Goal: Communication & Community: Answer question/provide support

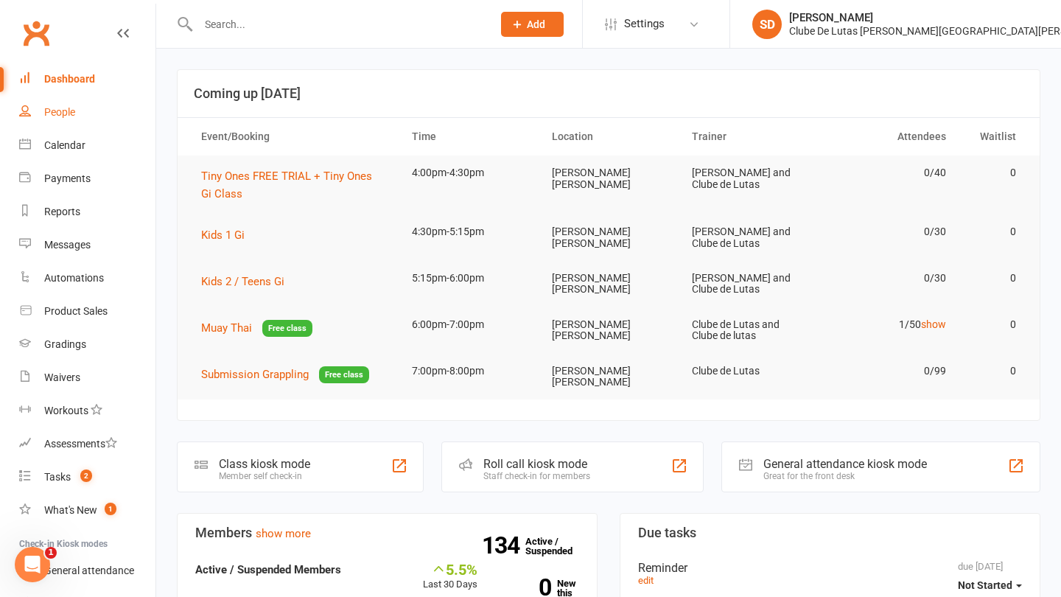
click at [78, 108] on link "People" at bounding box center [87, 112] width 136 height 33
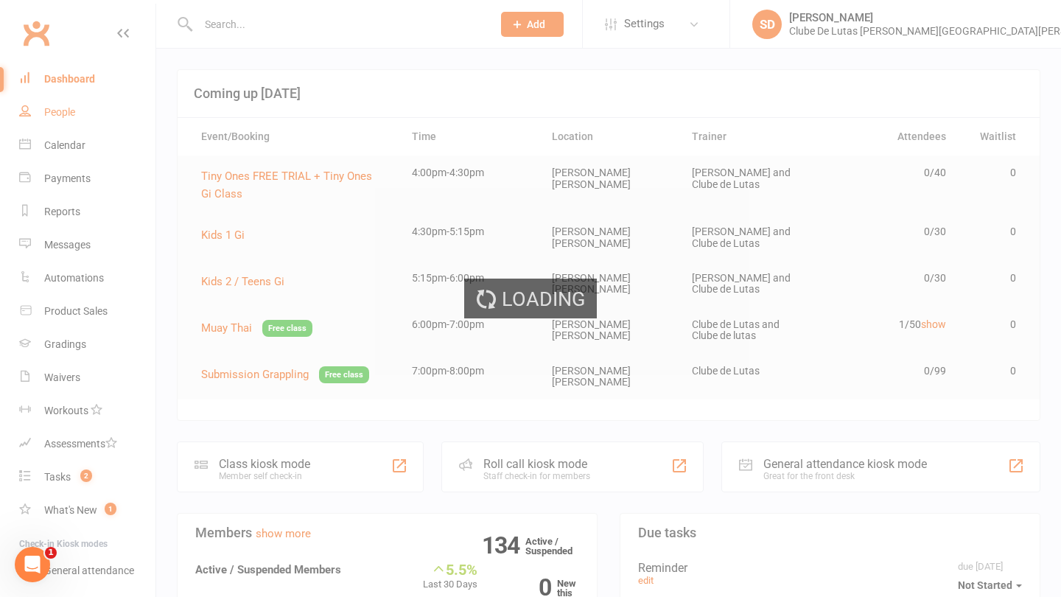
select select "100"
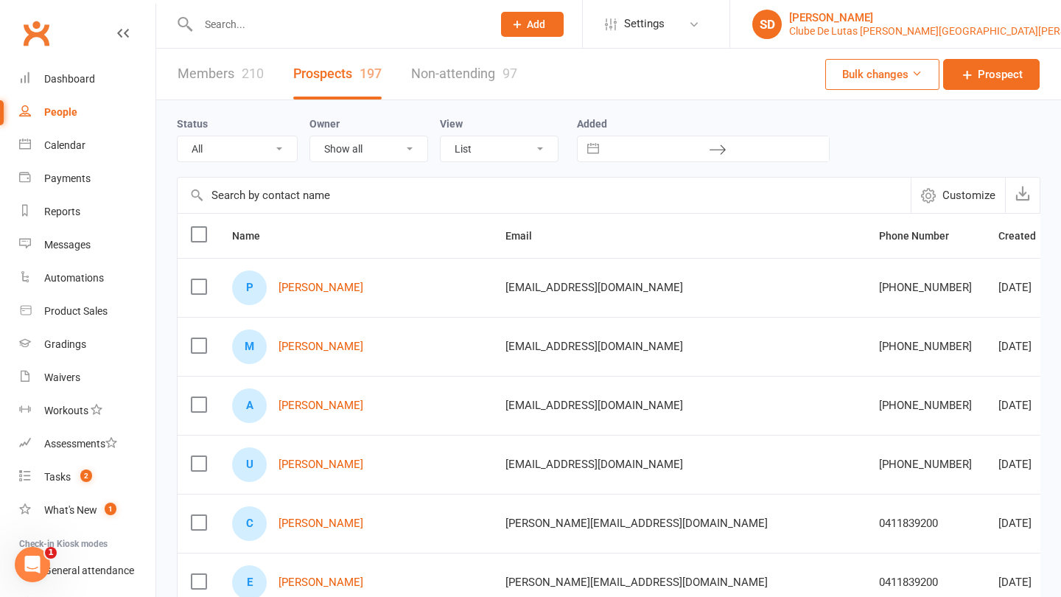
click at [988, 34] on div "Clube De Lutas [PERSON_NAME][GEOGRAPHIC_DATA][PERSON_NAME]" at bounding box center [953, 30] width 328 height 13
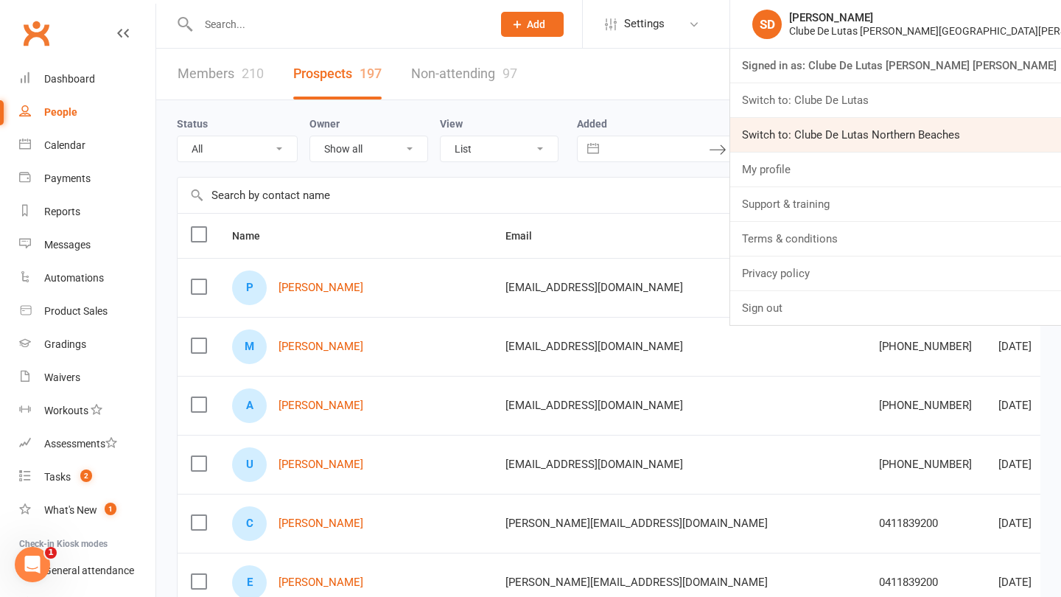
click at [947, 138] on link "Switch to: Clube De Lutas Northern Beaches" at bounding box center [895, 135] width 331 height 34
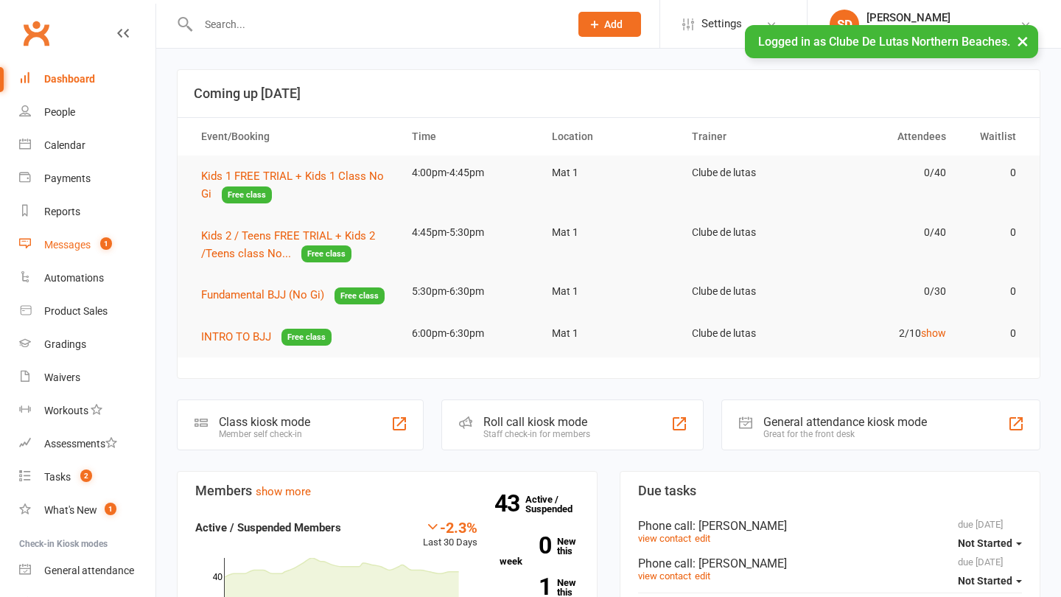
click at [95, 242] on count-badge "1" at bounding box center [102, 245] width 19 height 12
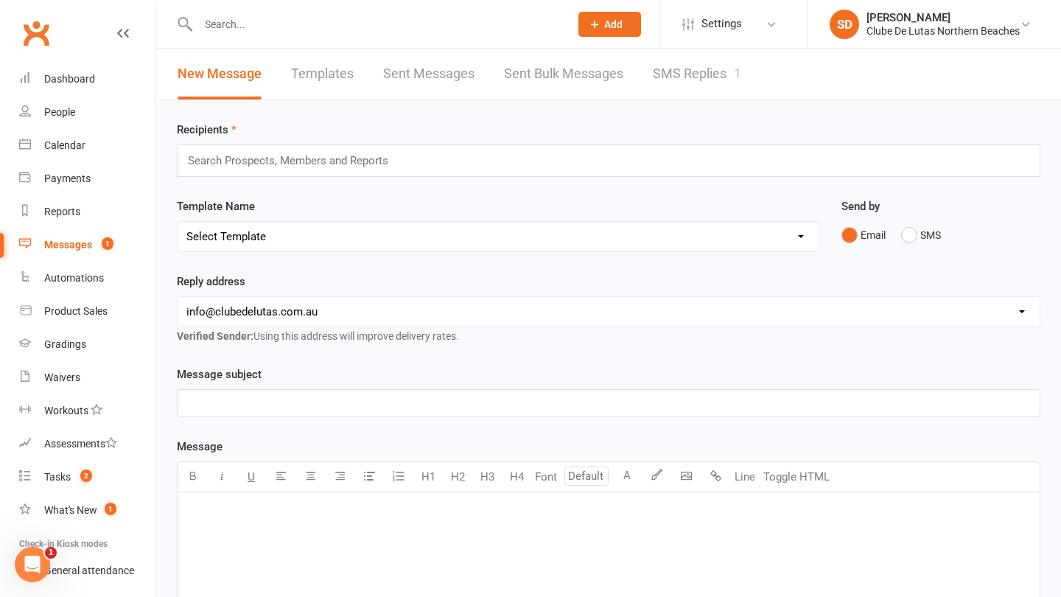
click at [689, 85] on link "SMS Replies 1" at bounding box center [697, 74] width 88 height 51
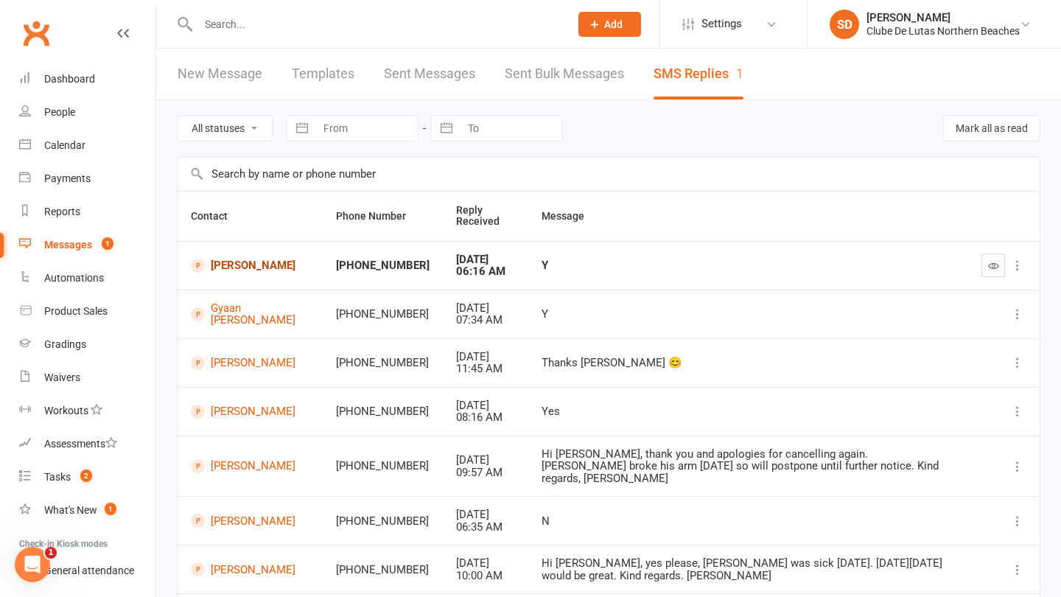
click at [239, 270] on link "[PERSON_NAME]" at bounding box center [250, 266] width 119 height 14
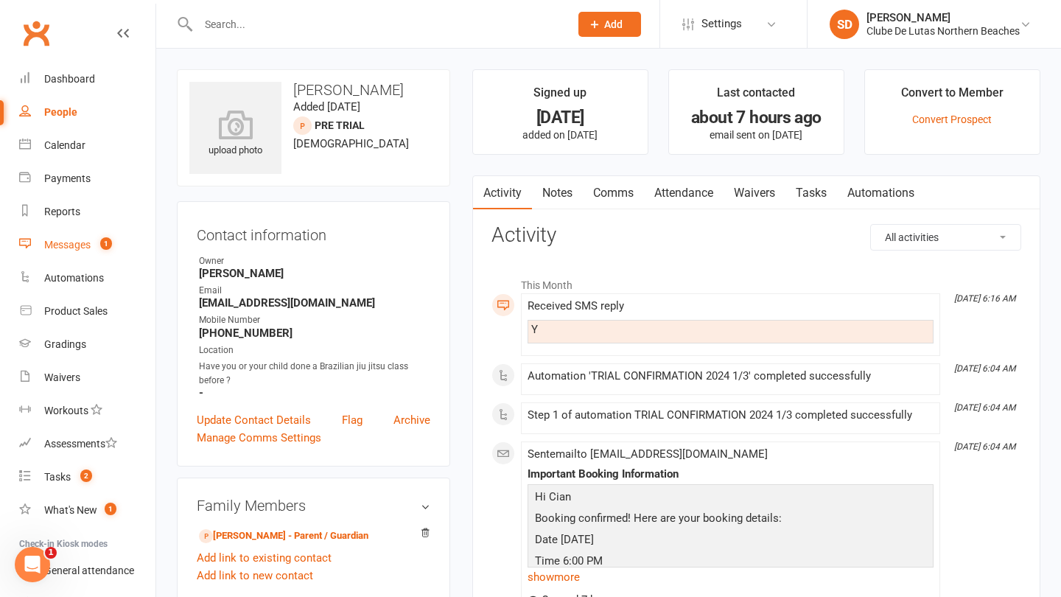
click at [107, 243] on span "1" at bounding box center [106, 243] width 12 height 13
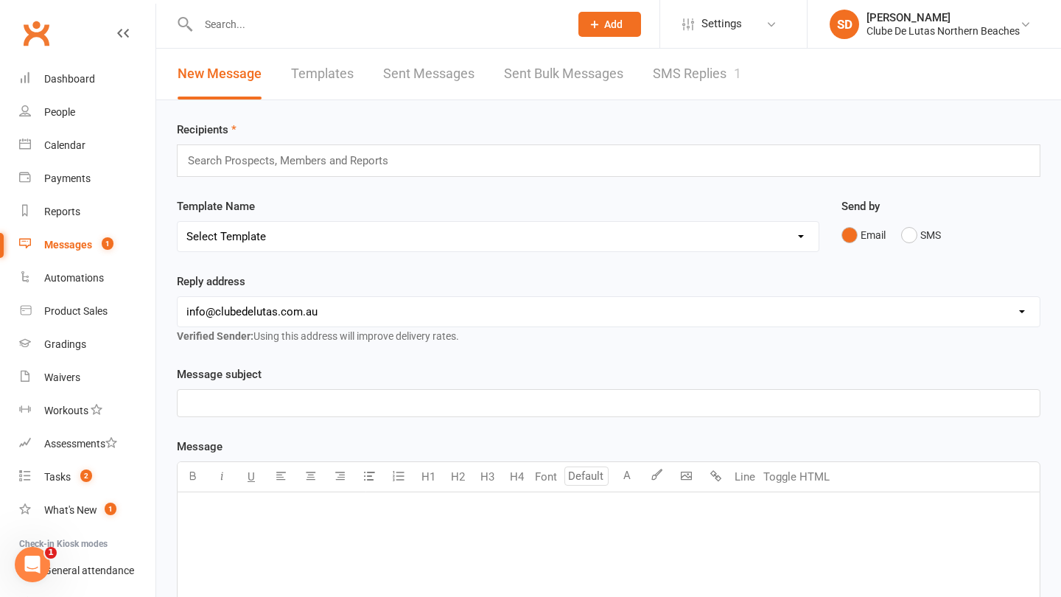
click at [702, 84] on link "SMS Replies 1" at bounding box center [697, 74] width 88 height 51
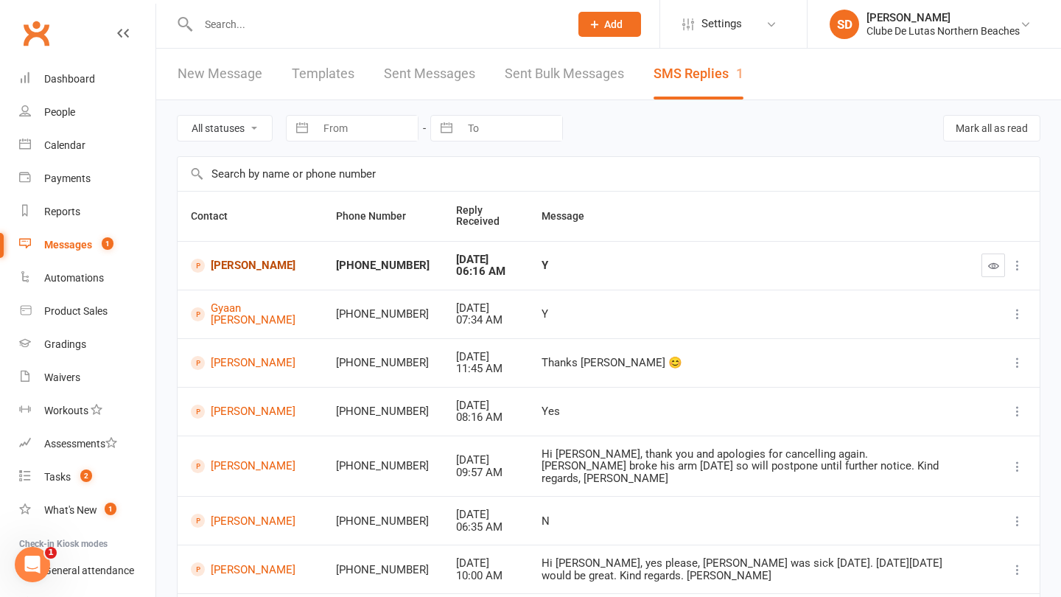
click at [234, 260] on link "Cian Geaney" at bounding box center [250, 266] width 119 height 14
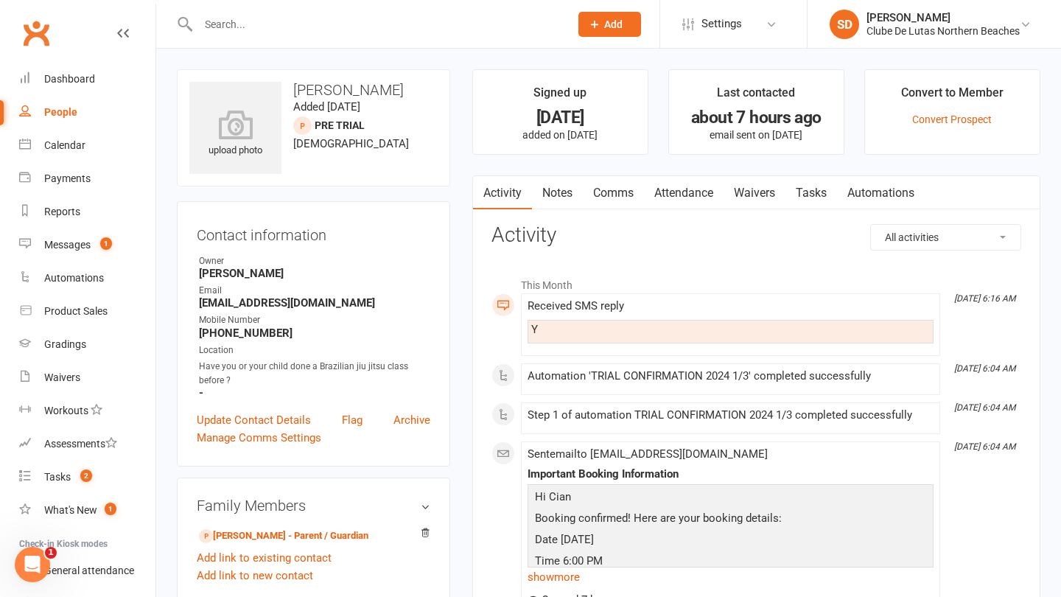
click at [681, 192] on link "Attendance" at bounding box center [684, 193] width 80 height 34
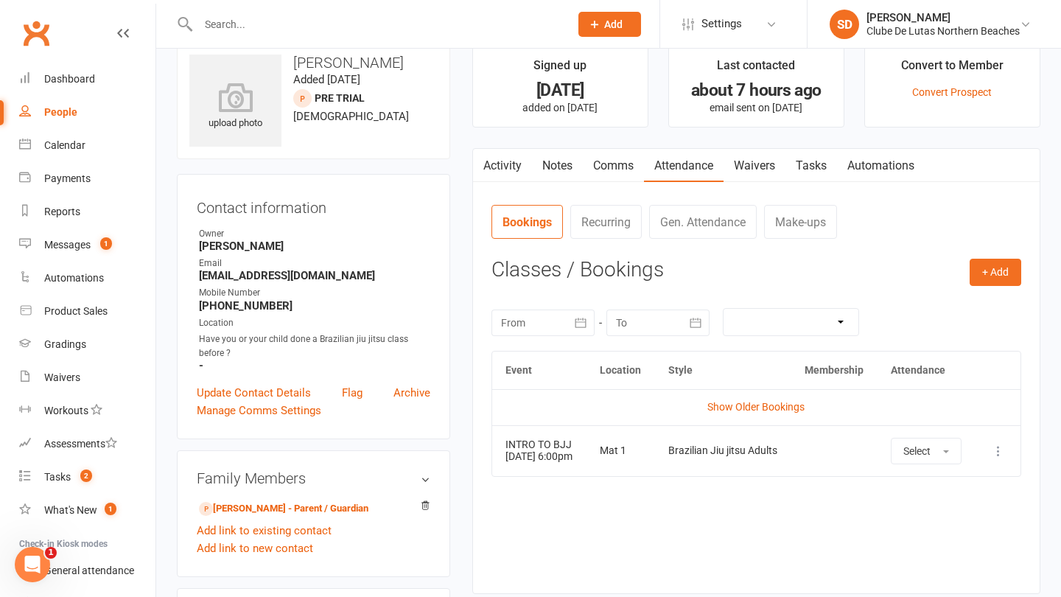
scroll to position [28, 0]
